Goal: Transaction & Acquisition: Subscribe to service/newsletter

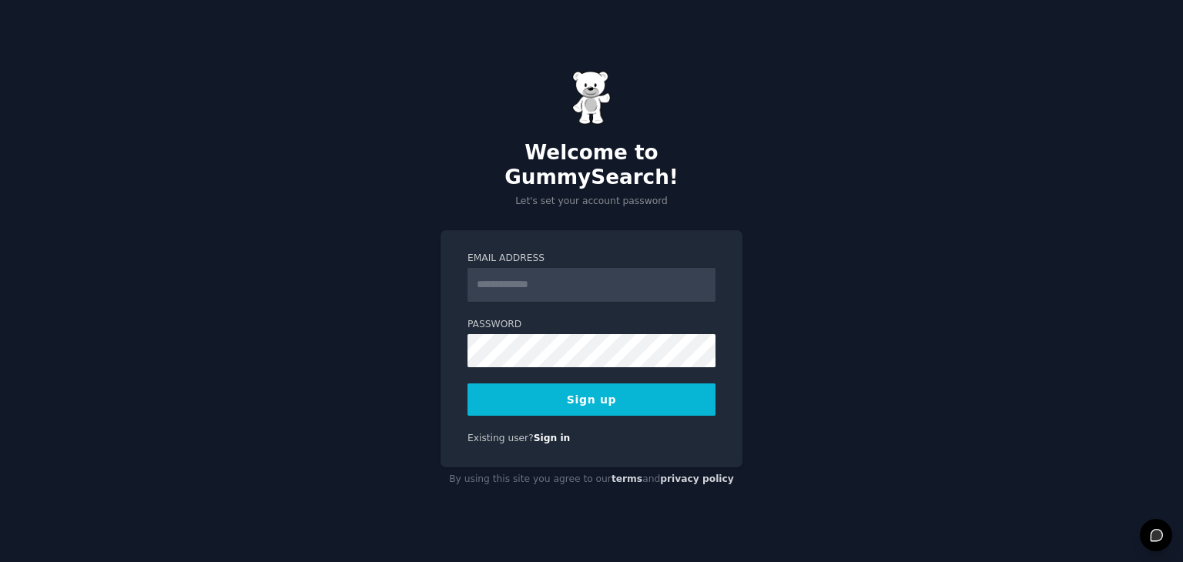
click at [570, 268] on input "Email Address" at bounding box center [591, 285] width 248 height 34
type input "**********"
click at [577, 410] on div "**********" at bounding box center [591, 348] width 302 height 237
click at [585, 390] on button "Sign up" at bounding box center [591, 399] width 248 height 32
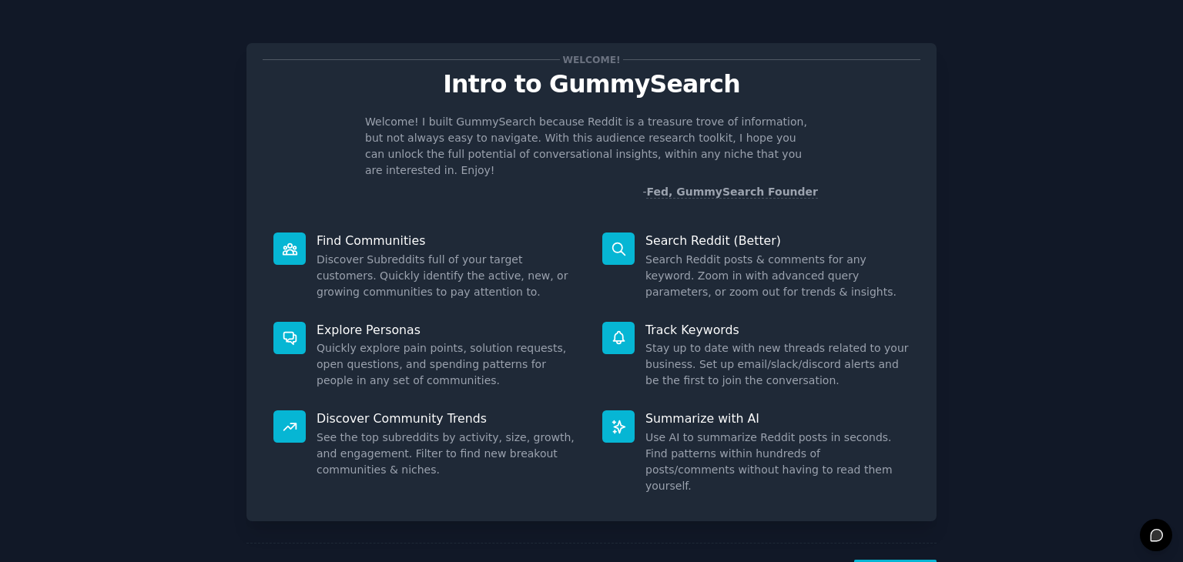
click at [0, 561] on nordpass-portal at bounding box center [0, 562] width 0 height 0
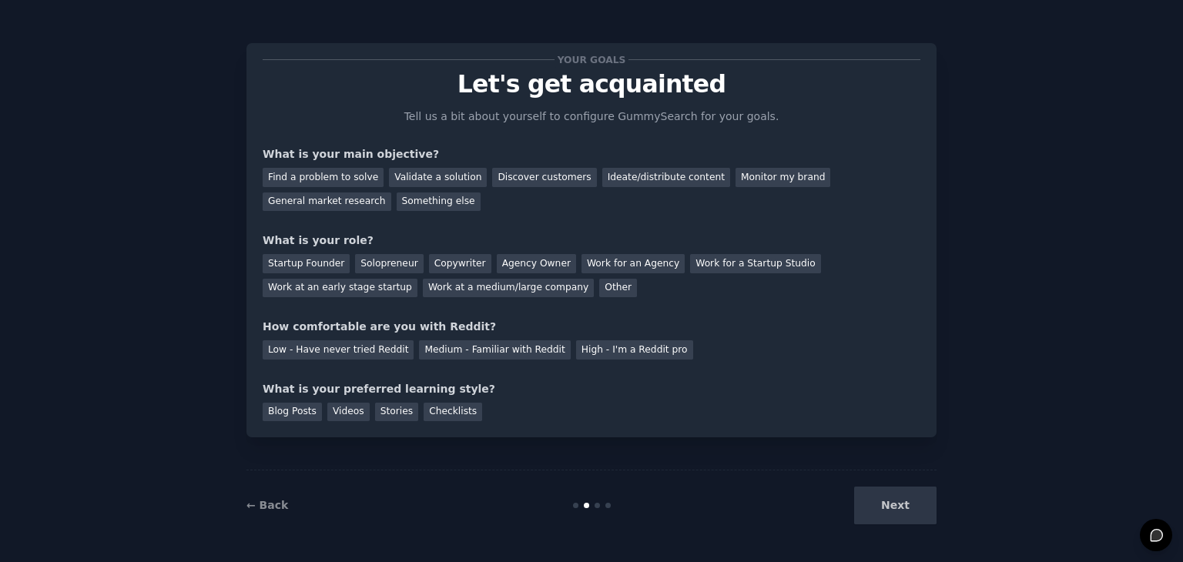
click at [888, 480] on div "← Back Next" at bounding box center [591, 505] width 690 height 71
click at [885, 504] on div "Next" at bounding box center [821, 506] width 230 height 38
click at [884, 504] on div "Next" at bounding box center [821, 506] width 230 height 38
click at [326, 264] on div "Startup Founder" at bounding box center [306, 263] width 87 height 19
click at [346, 413] on div "Videos" at bounding box center [348, 412] width 42 height 19
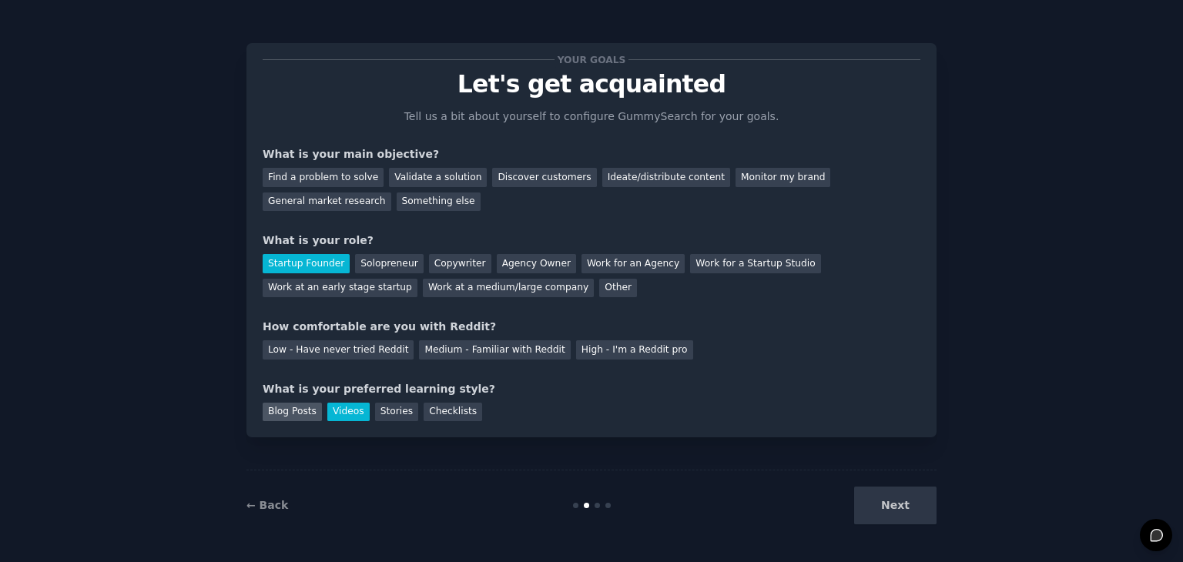
click at [297, 411] on div "Blog Posts" at bounding box center [292, 412] width 59 height 19
click at [375, 416] on div "Stories" at bounding box center [396, 412] width 43 height 19
click at [358, 410] on div "Videos" at bounding box center [348, 412] width 42 height 19
click at [363, 179] on div "Find a problem to solve" at bounding box center [323, 177] width 121 height 19
click at [805, 189] on div "Find a problem to solve Validate a solution Discover customers Ideate/distribut…" at bounding box center [591, 186] width 657 height 49
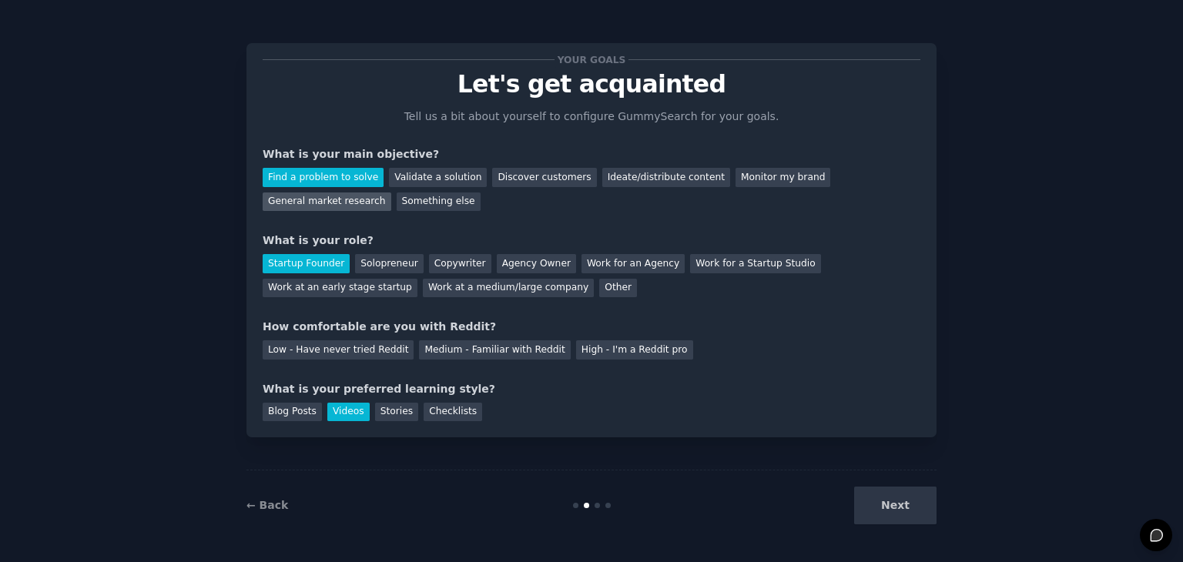
click at [391, 192] on div "General market research" at bounding box center [327, 201] width 129 height 19
drag, startPoint x: 362, startPoint y: 180, endPoint x: 369, endPoint y: 186, distance: 9.3
click at [361, 180] on div "Find a problem to solve" at bounding box center [323, 177] width 121 height 19
click at [903, 506] on div "Next" at bounding box center [821, 506] width 230 height 38
click at [898, 501] on div "Next" at bounding box center [821, 506] width 230 height 38
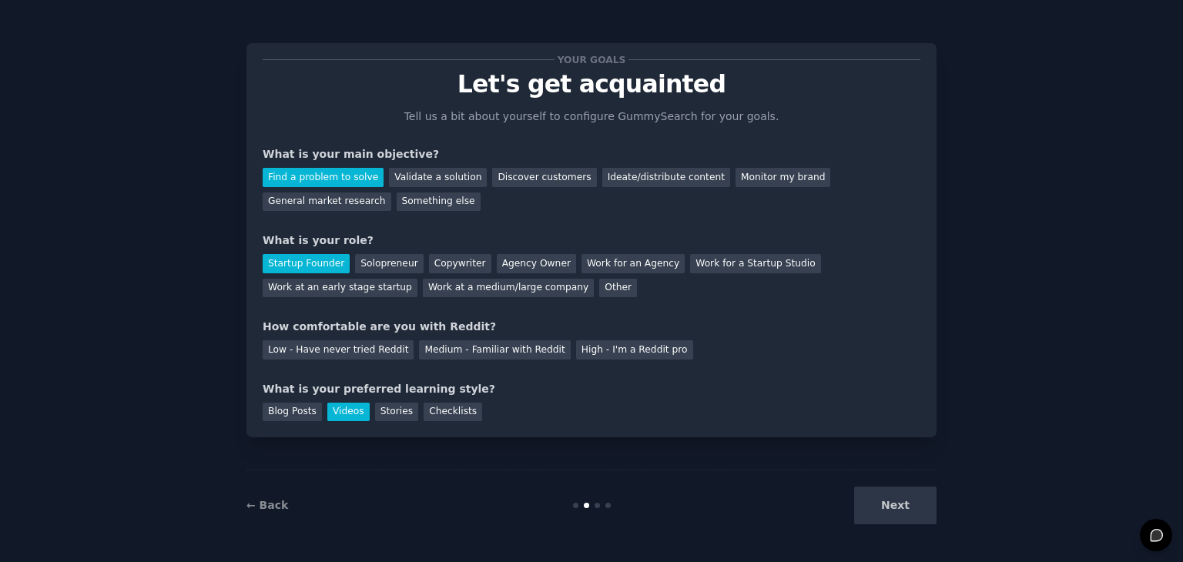
click at [882, 504] on div "Next" at bounding box center [821, 506] width 230 height 38
click at [868, 515] on div "Next" at bounding box center [821, 506] width 230 height 38
click at [902, 507] on div "Next" at bounding box center [821, 506] width 230 height 38
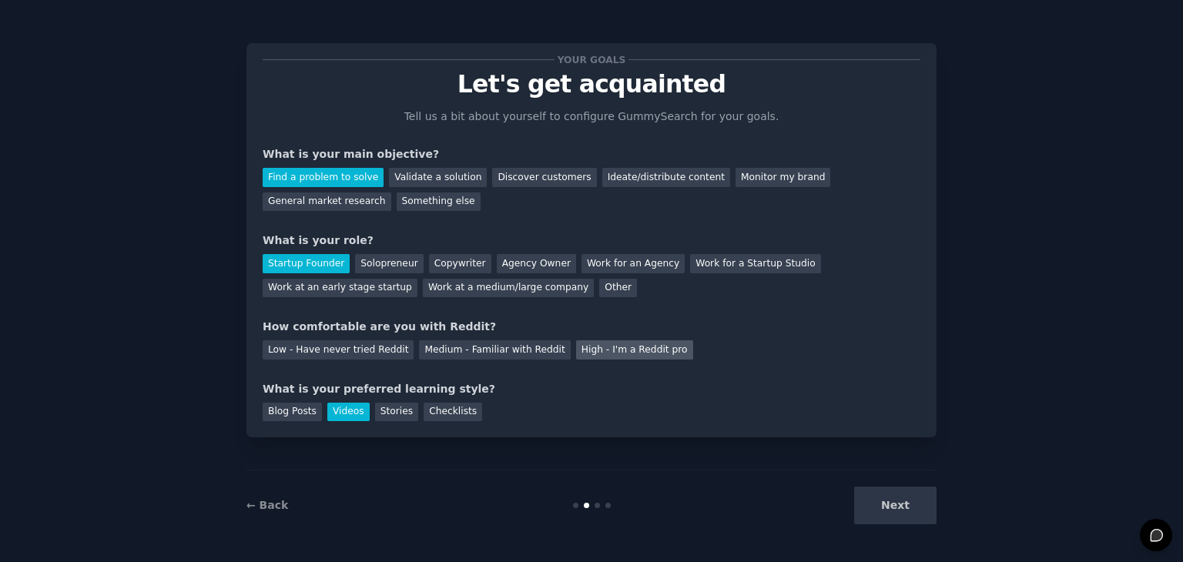
click at [576, 351] on div "High - I'm a Reddit pro" at bounding box center [634, 349] width 117 height 19
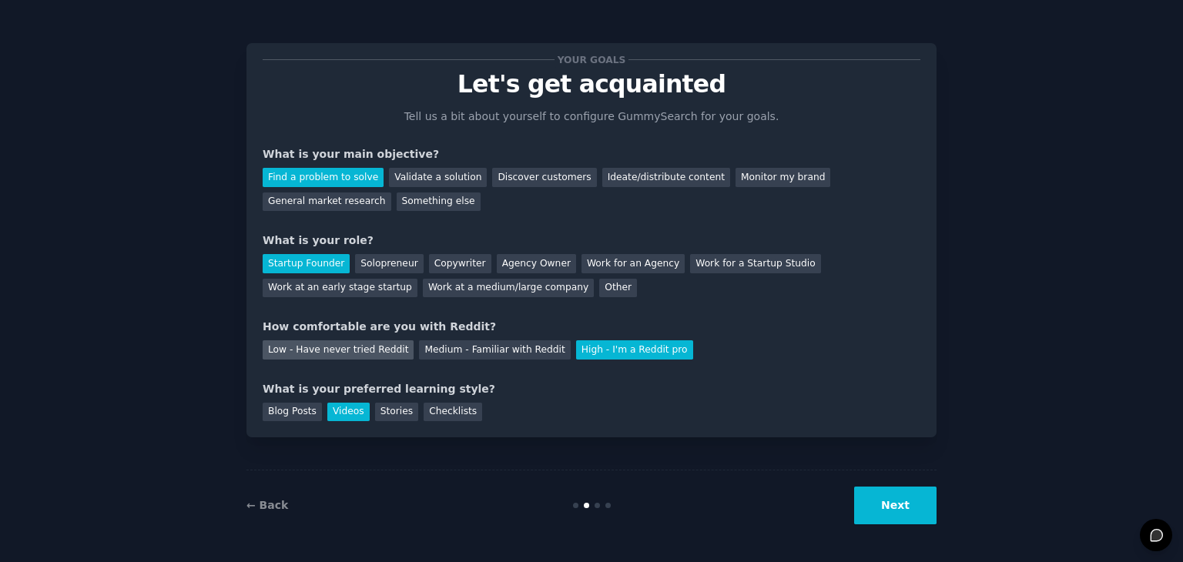
click at [357, 354] on div "Low - Have never tried Reddit" at bounding box center [338, 349] width 151 height 19
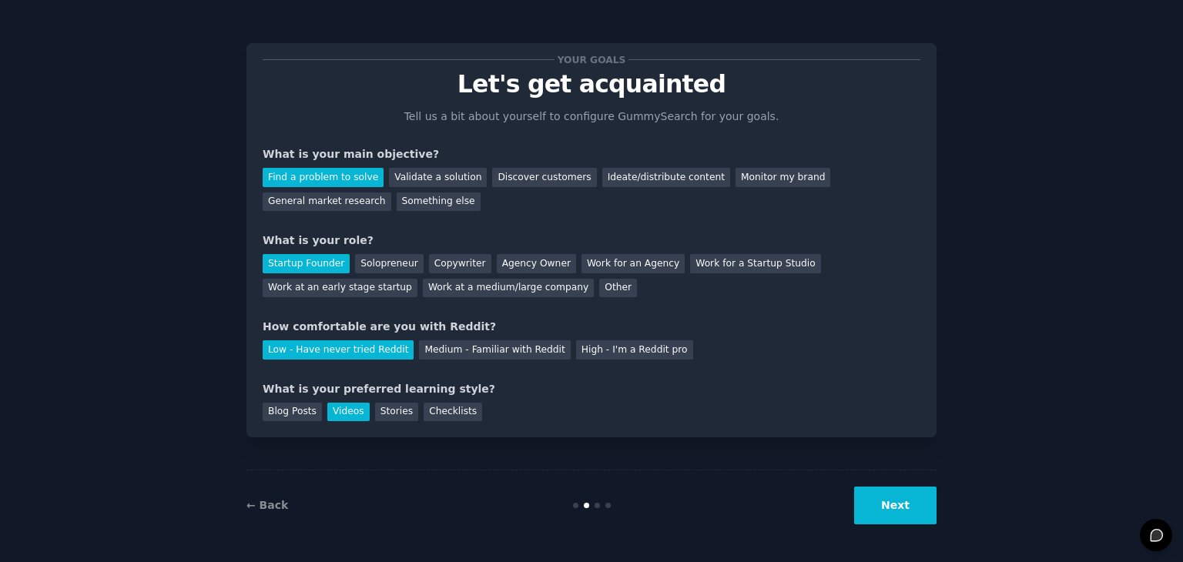
click at [882, 507] on button "Next" at bounding box center [895, 506] width 82 height 38
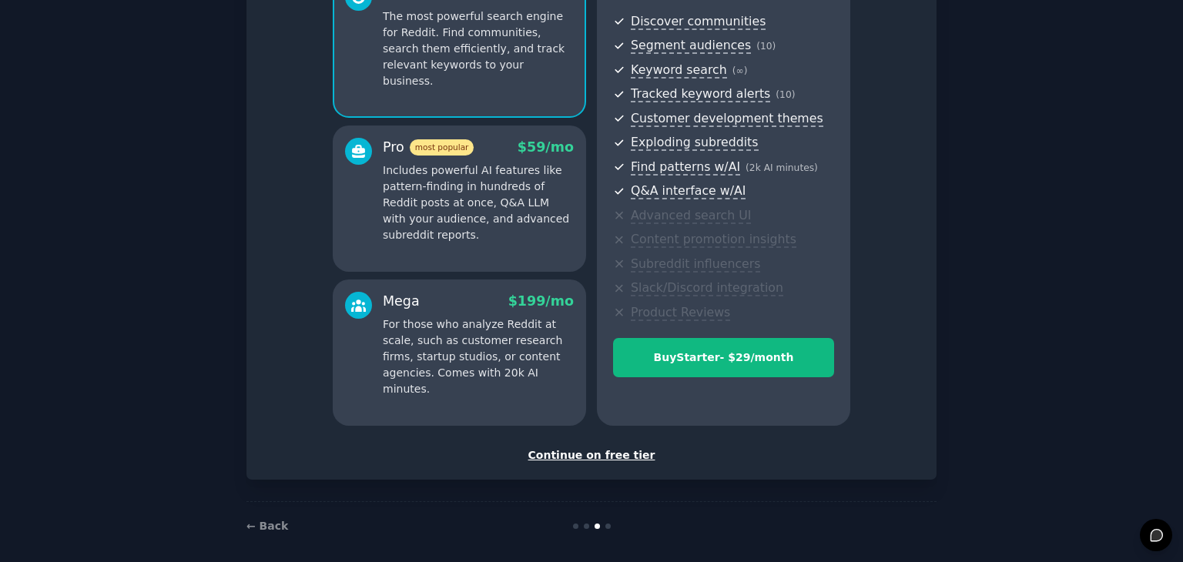
scroll to position [176, 0]
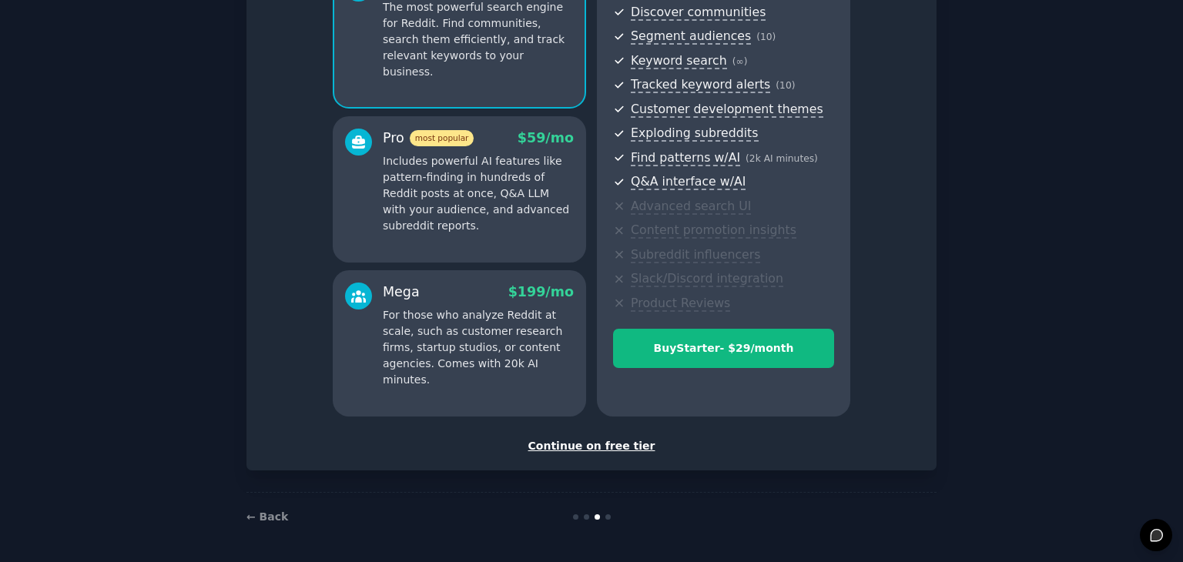
click at [570, 444] on div "Continue on free tier" at bounding box center [591, 446] width 657 height 16
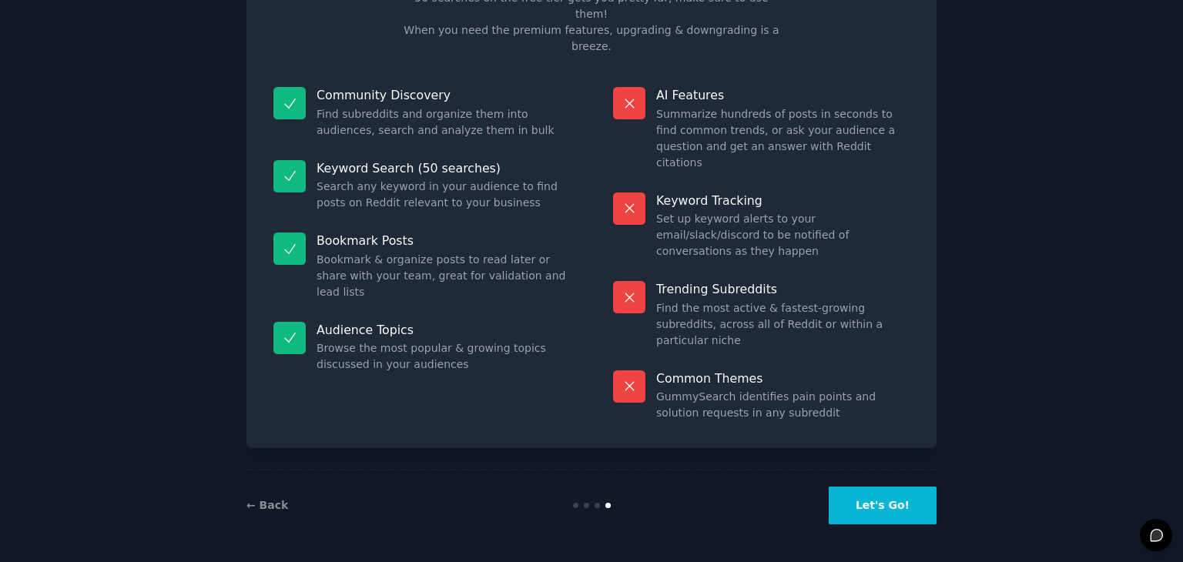
scroll to position [37, 0]
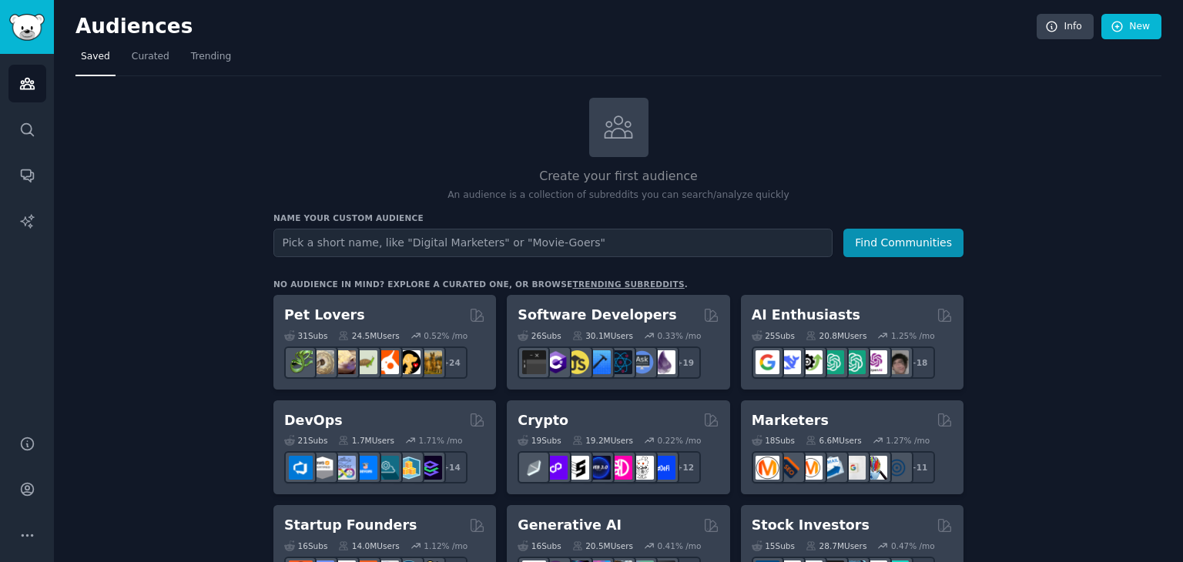
drag, startPoint x: 200, startPoint y: 61, endPoint x: 229, endPoint y: 124, distance: 69.6
click at [200, 60] on span "Trending" at bounding box center [211, 57] width 40 height 14
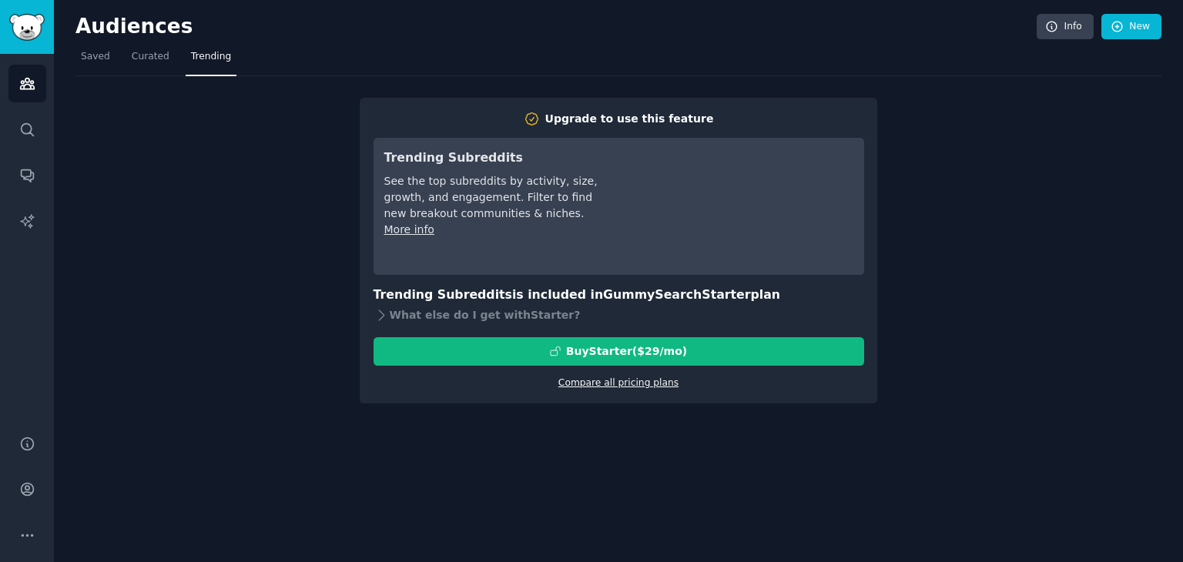
click at [604, 386] on link "Compare all pricing plans" at bounding box center [618, 382] width 120 height 11
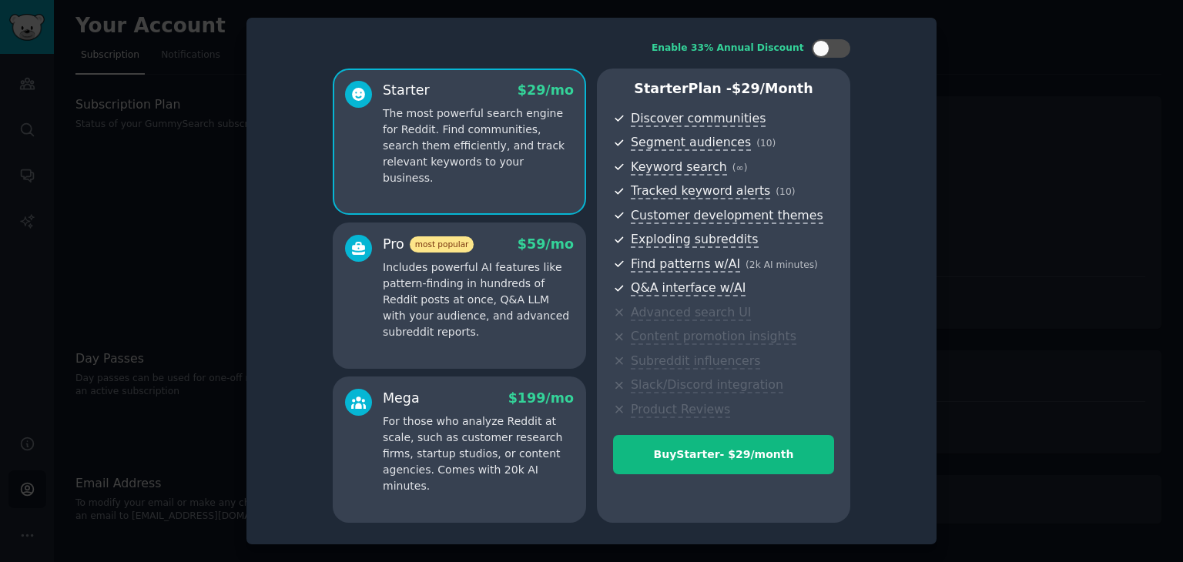
click at [182, 112] on div at bounding box center [591, 281] width 1183 height 562
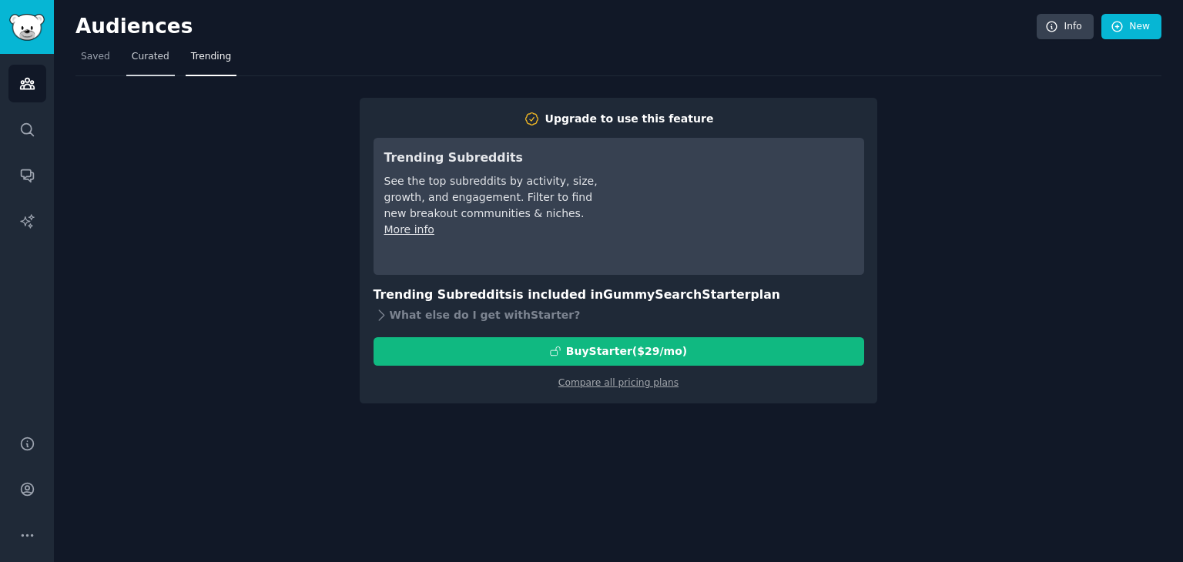
click at [147, 50] on span "Curated" at bounding box center [151, 57] width 38 height 14
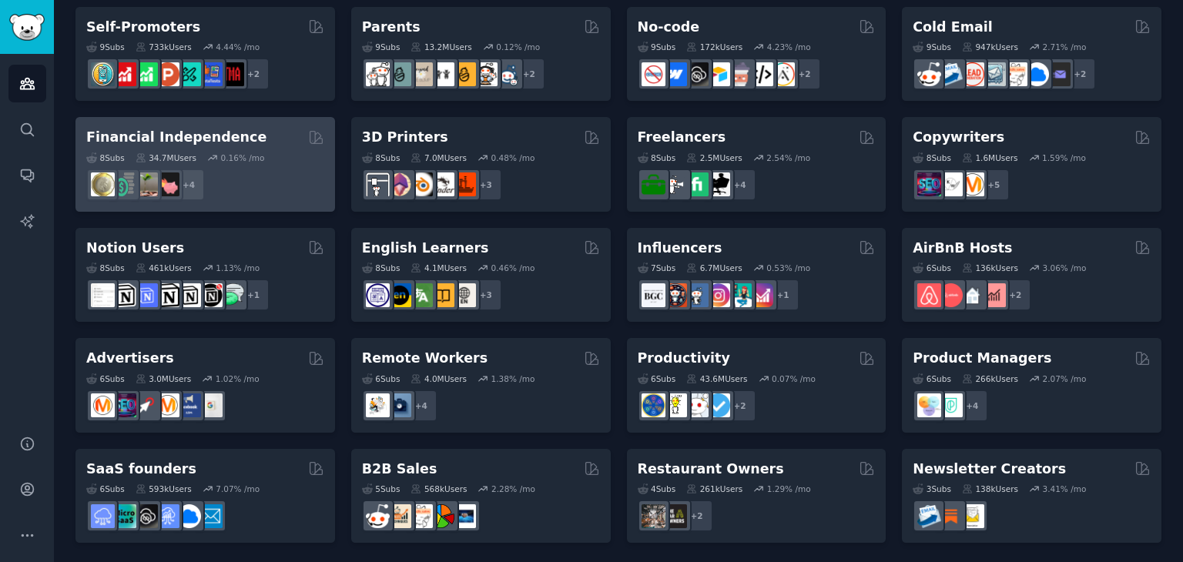
scroll to position [669, 0]
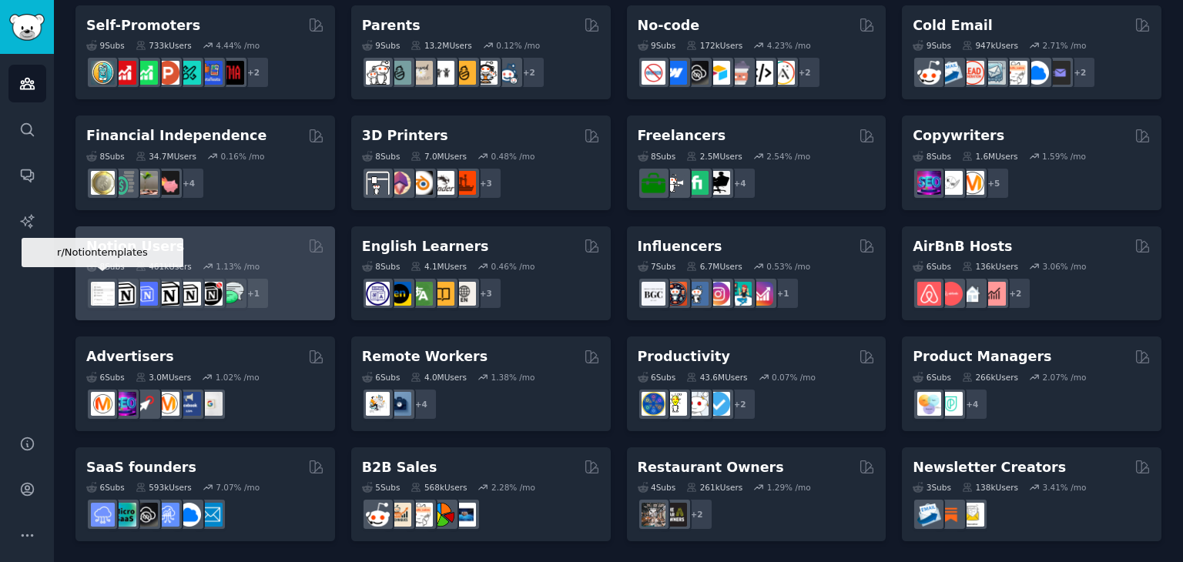
drag, startPoint x: 360, startPoint y: 126, endPoint x: 113, endPoint y: 291, distance: 296.4
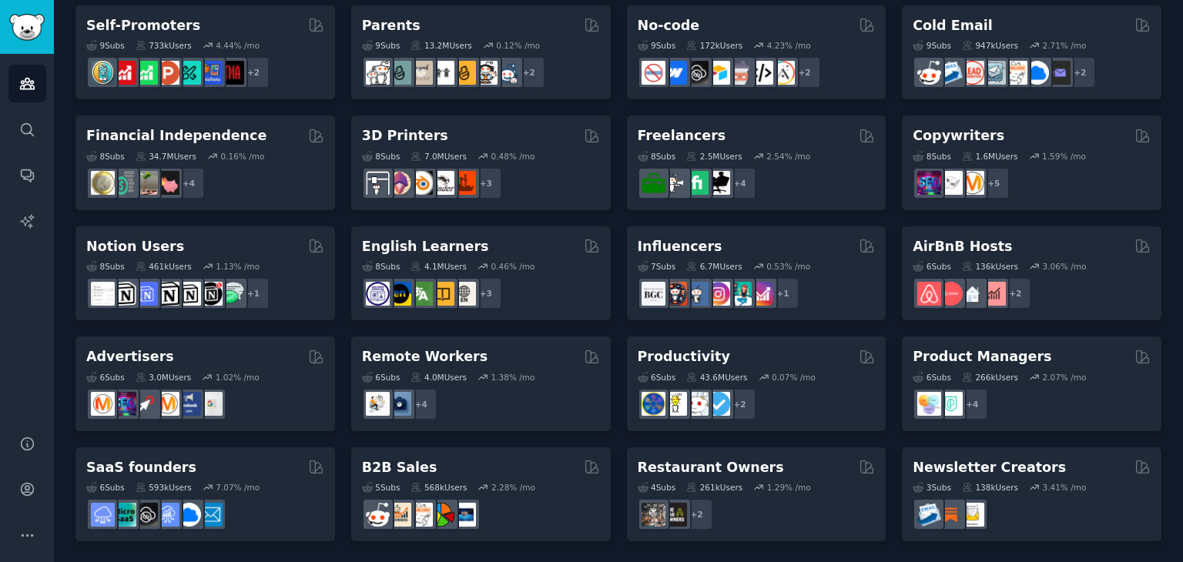
click at [1032, 0] on html "Account Audiences Search Conversations AI Reports Help Account More Audiences I…" at bounding box center [591, 281] width 1183 height 562
